Goal: Task Accomplishment & Management: Complete application form

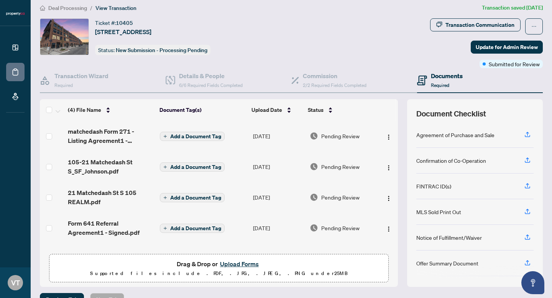
scroll to position [5, 0]
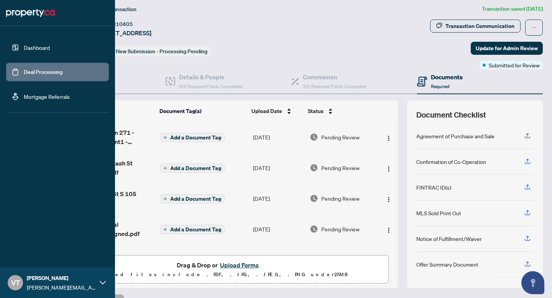
click at [24, 47] on link "Dashboard" at bounding box center [37, 47] width 26 height 7
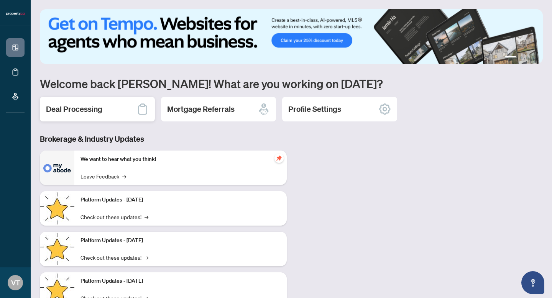
click at [92, 107] on h2 "Deal Processing" at bounding box center [74, 109] width 56 height 11
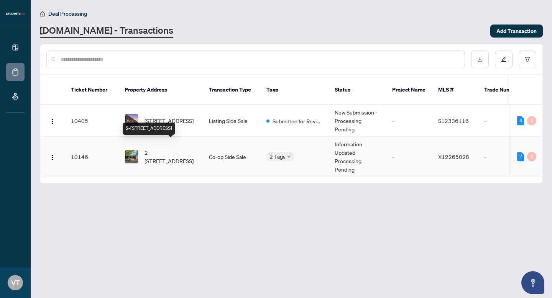
click at [154, 148] on span "2-[STREET_ADDRESS]" at bounding box center [171, 156] width 52 height 17
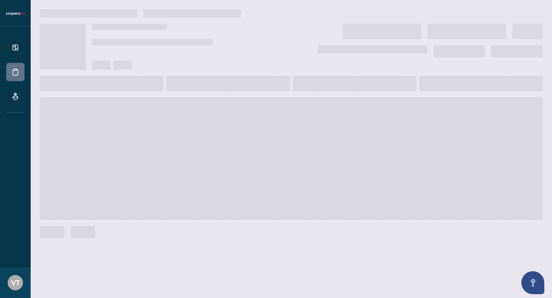
click at [154, 146] on span at bounding box center [291, 158] width 503 height 123
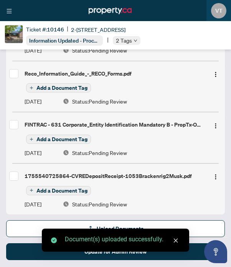
scroll to position [325, 0]
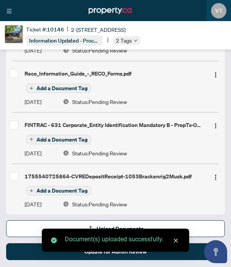
click at [176, 238] on icon "close" at bounding box center [175, 240] width 5 height 5
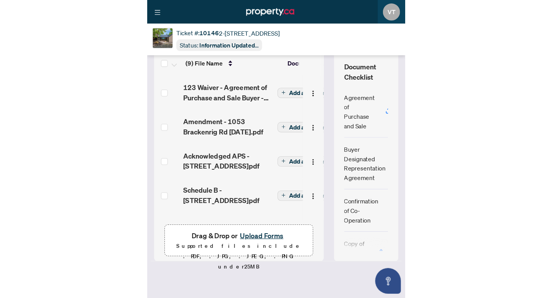
scroll to position [0, 0]
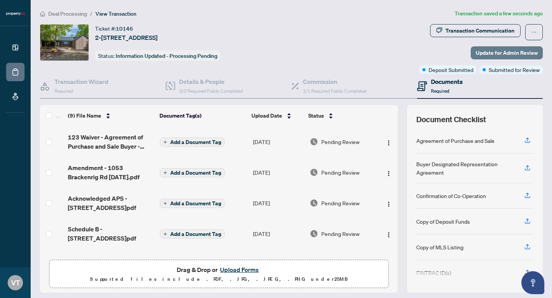
click at [489, 50] on span "Update for Admin Review" at bounding box center [507, 53] width 62 height 12
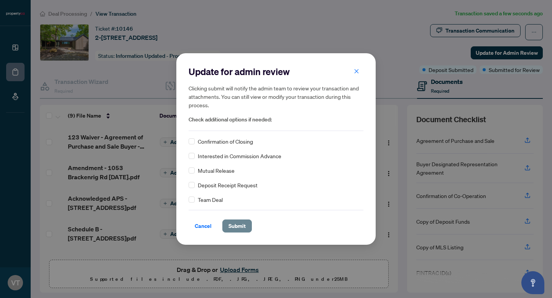
click at [237, 225] on span "Submit" at bounding box center [237, 226] width 17 height 12
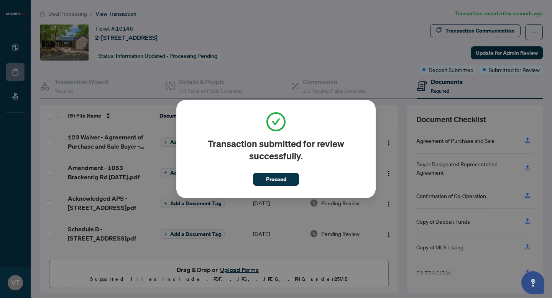
click at [320, 40] on div "Transaction submitted for review successfully. Proceed Cancel OK" at bounding box center [276, 149] width 552 height 298
click at [283, 177] on span "Proceed" at bounding box center [276, 179] width 20 height 12
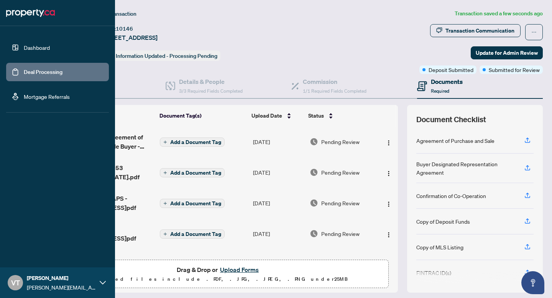
click at [24, 46] on link "Dashboard" at bounding box center [37, 47] width 26 height 7
